Goal: Information Seeking & Learning: Learn about a topic

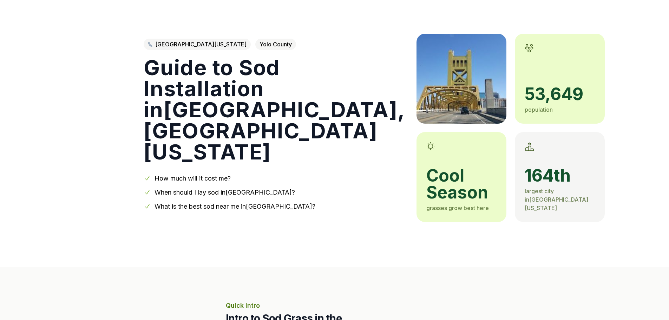
scroll to position [70, 0]
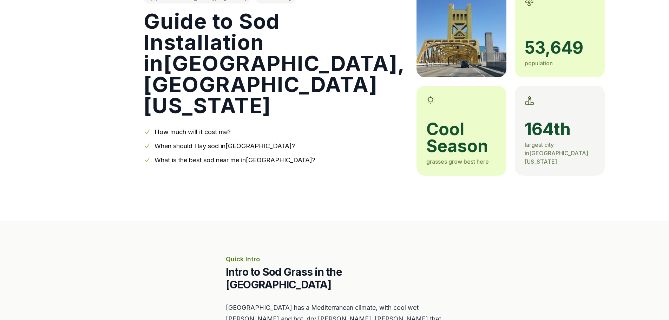
click at [174, 136] on link "How much will it cost me?" at bounding box center [193, 131] width 76 height 7
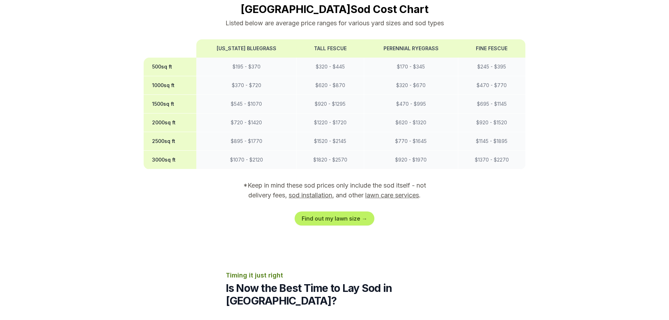
click at [336, 43] on th "Tall Fescue" at bounding box center [330, 48] width 67 height 18
click at [345, 44] on th "Tall Fescue" at bounding box center [330, 48] width 67 height 18
drag, startPoint x: 351, startPoint y: 45, endPoint x: 311, endPoint y: 47, distance: 40.1
click at [311, 47] on th "Tall Fescue" at bounding box center [330, 48] width 67 height 18
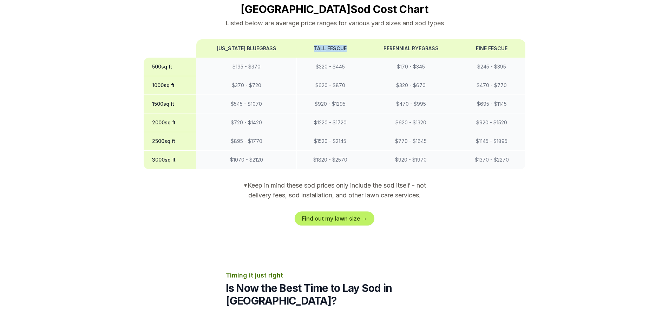
copy th "Tall Fescue"
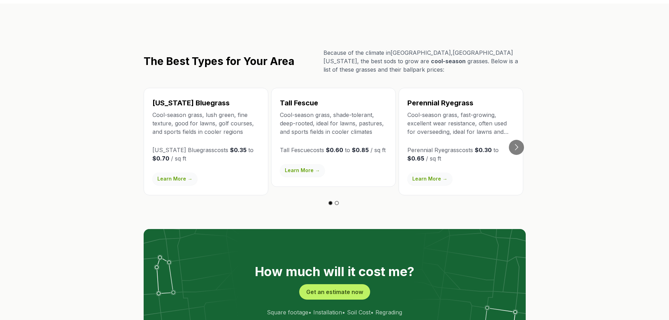
scroll to position [1228, 0]
